Goal: Information Seeking & Learning: Learn about a topic

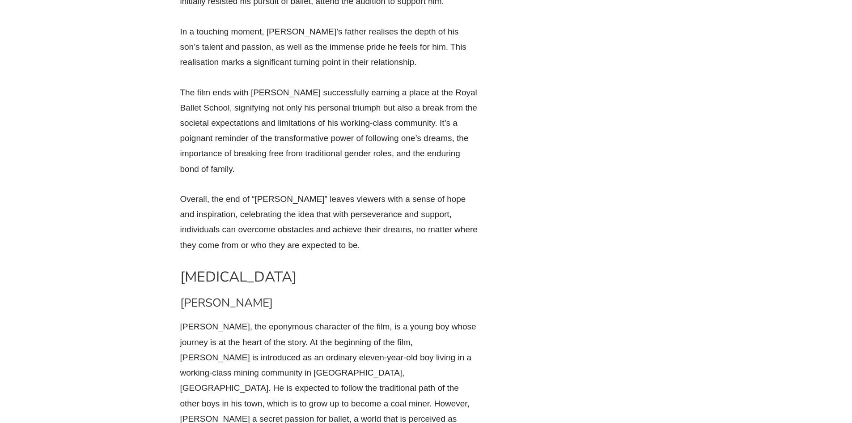
scroll to position [2689, 0]
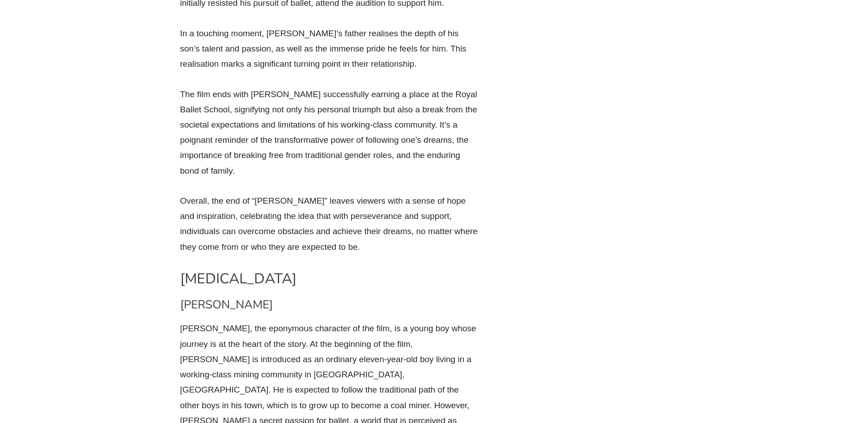
drag, startPoint x: 191, startPoint y: 131, endPoint x: 176, endPoint y: 136, distance: 15.3
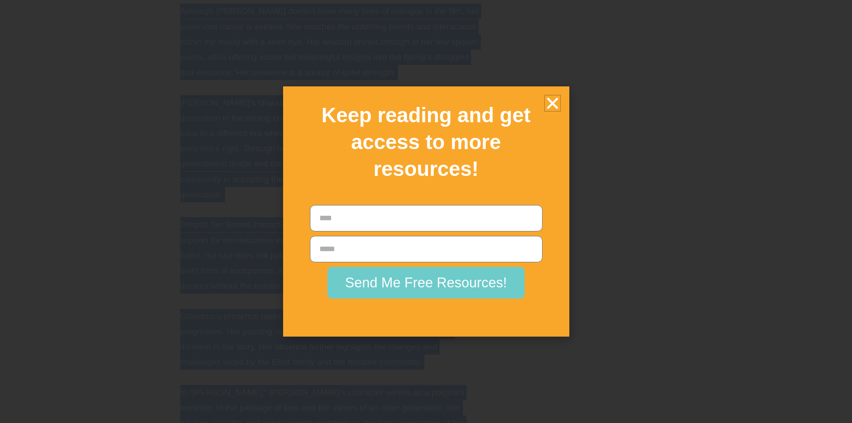
scroll to position [7325, 0]
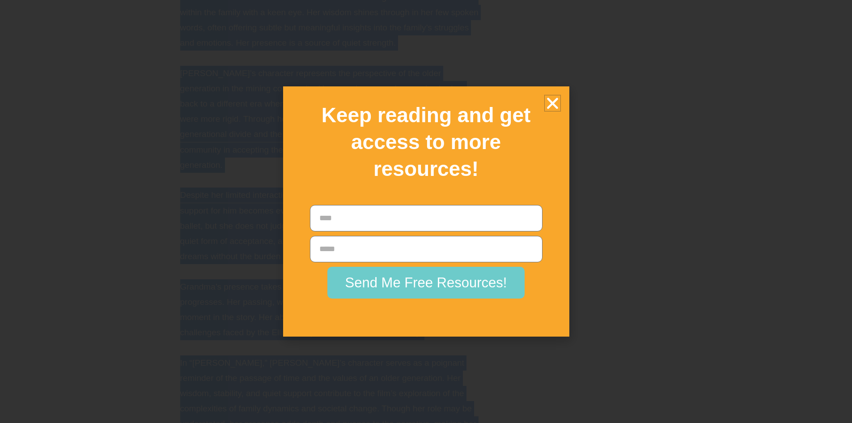
drag, startPoint x: 173, startPoint y: 142, endPoint x: 397, endPoint y: 132, distance: 224.3
click at [553, 110] on icon "Close" at bounding box center [553, 103] width 16 height 16
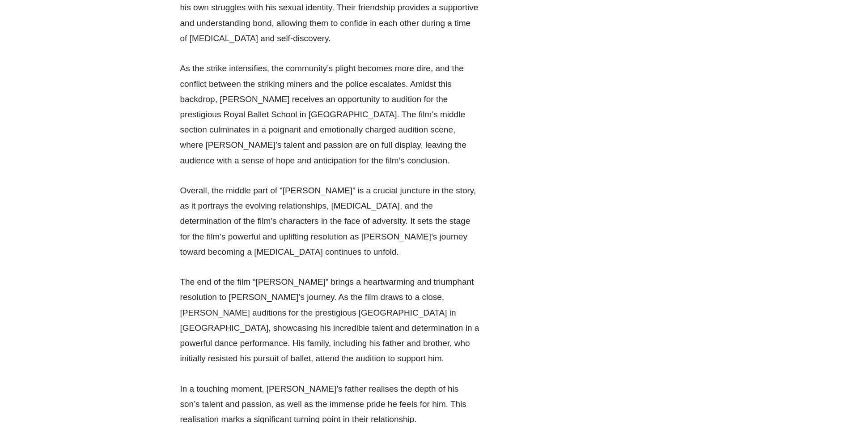
scroll to position [2330, 0]
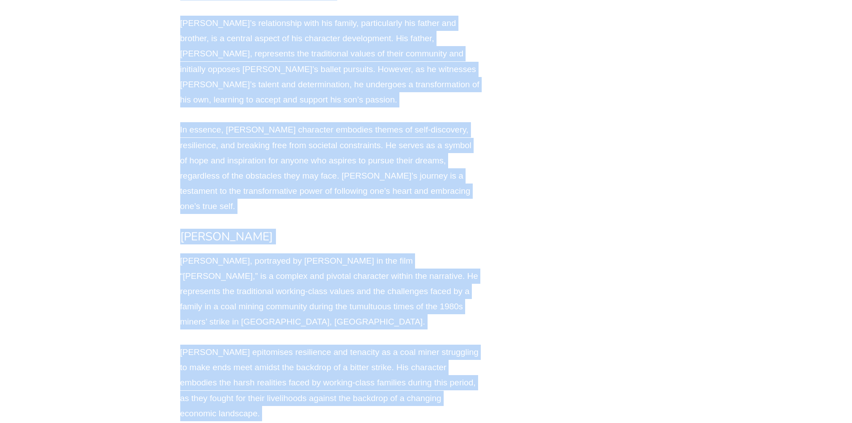
click at [282, 344] on p "[PERSON_NAME] epitomises resilience and tenacity as a coal miner struggling to …" at bounding box center [330, 382] width 300 height 76
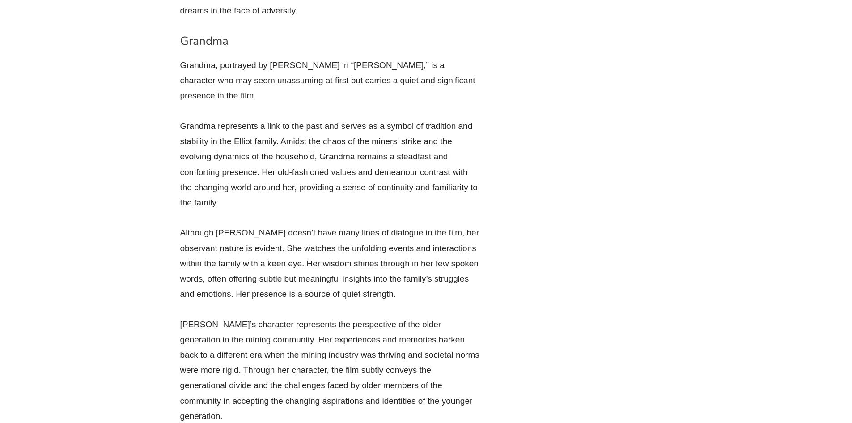
scroll to position [7071, 0]
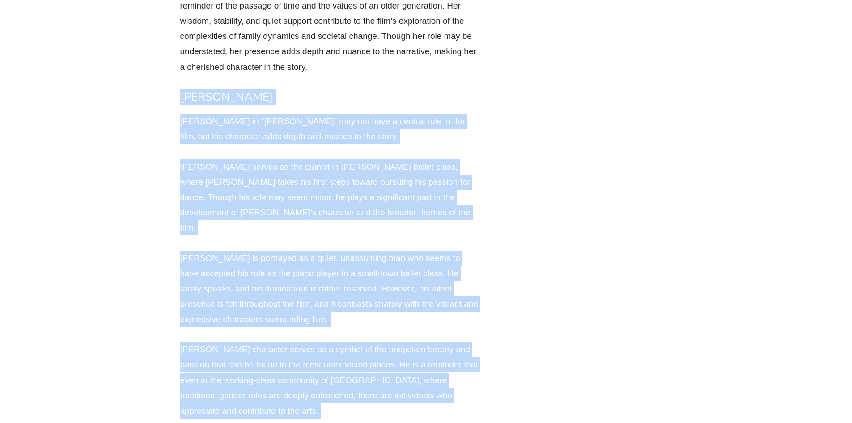
scroll to position [7733, 0]
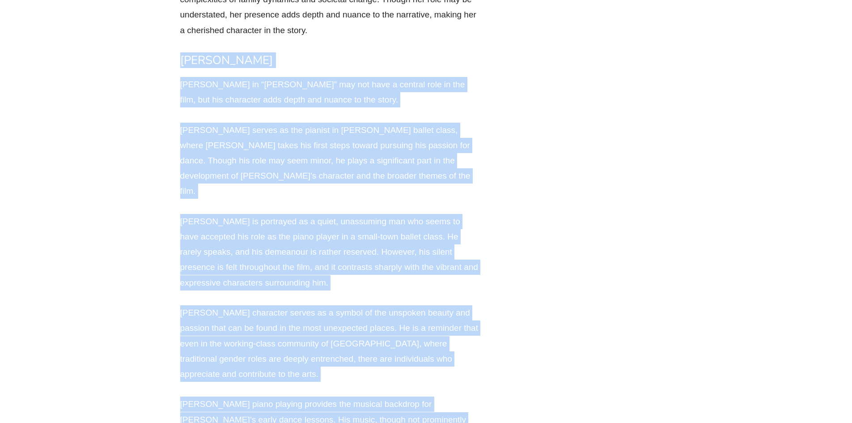
drag, startPoint x: 189, startPoint y: 174, endPoint x: 453, endPoint y: 199, distance: 265.5
copy div "Lo. Ipsumdolors Am. Consectetur ad “Elits Doeius” tem inc utla e dolorem aliq e…"
